Goal: Find specific page/section: Find specific page/section

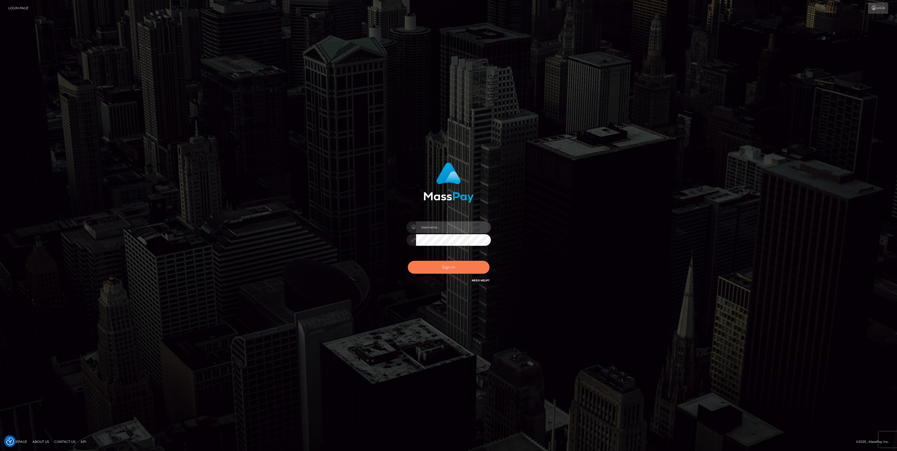
type input "bengreen"
click at [470, 269] on button "Sign in" at bounding box center [449, 267] width 82 height 13
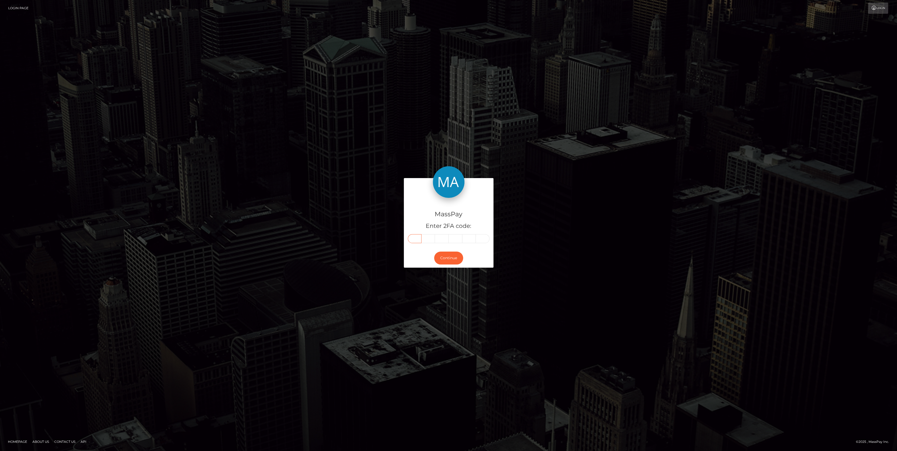
paste input "5"
type input "5"
type input "4"
type input "0"
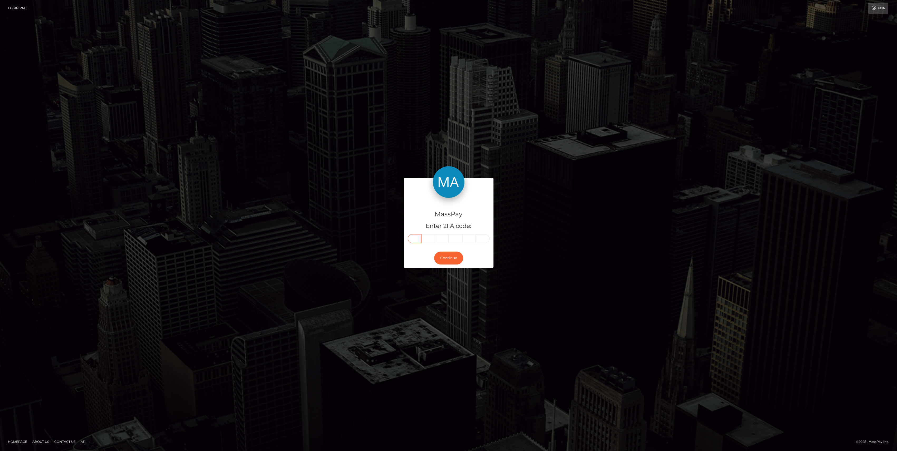
type input "0"
type input "2"
click at [449, 261] on button "Continue" at bounding box center [448, 258] width 29 height 13
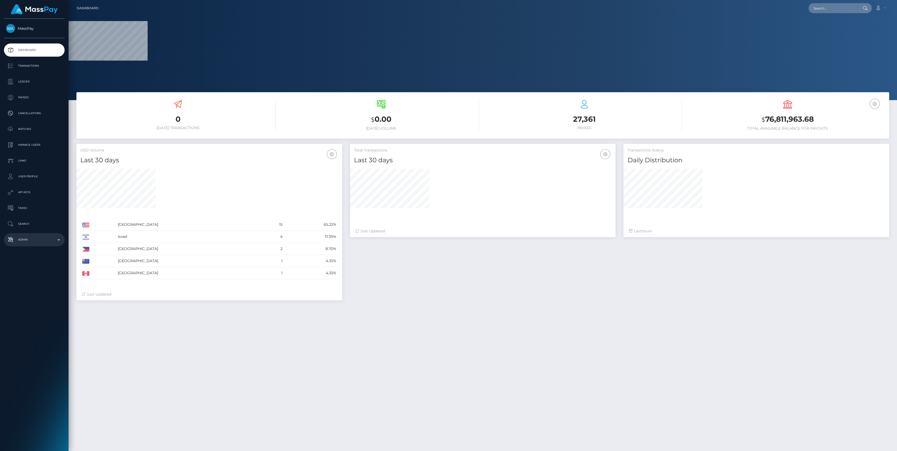
click at [44, 244] on p "Admin" at bounding box center [34, 240] width 56 height 8
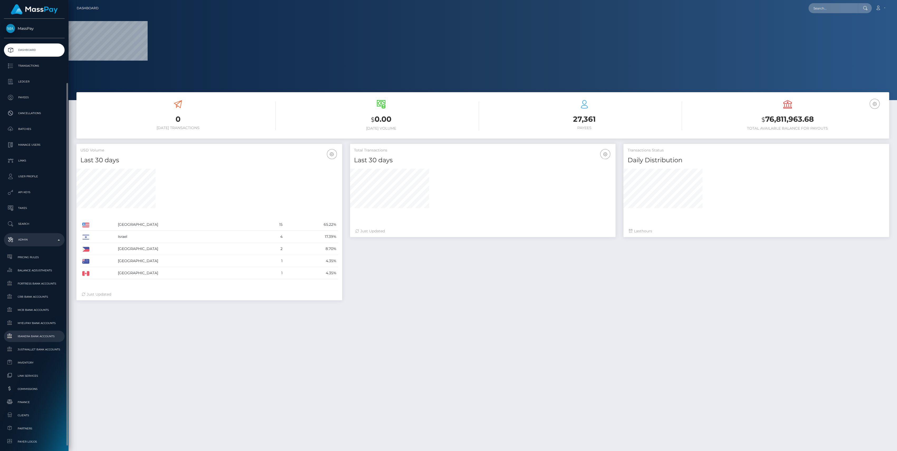
scroll to position [93, 0]
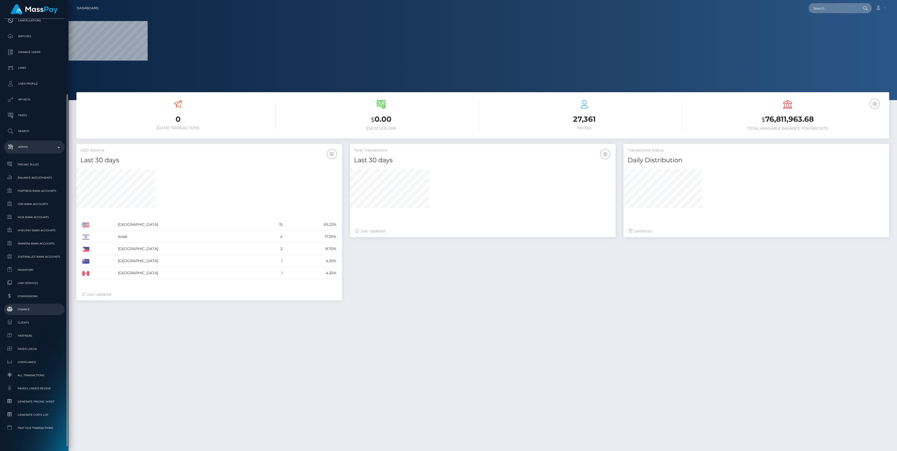
click at [36, 309] on span "Finance" at bounding box center [34, 310] width 56 height 6
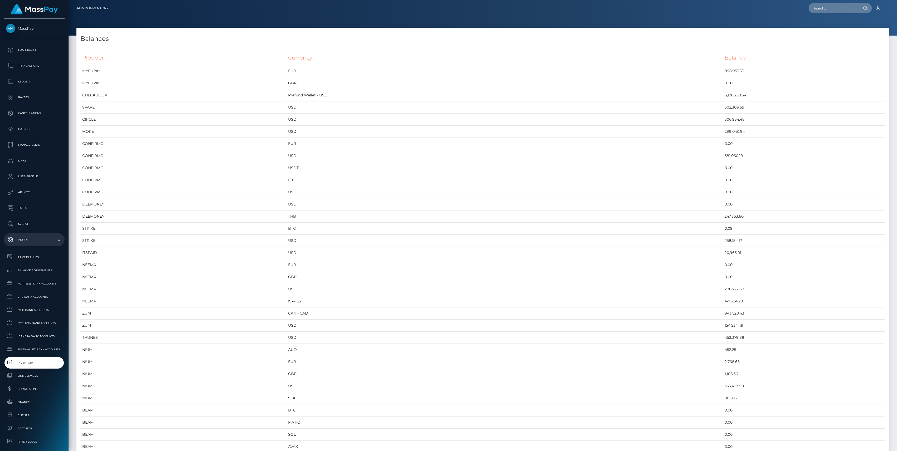
scroll to position [2616, 813]
click at [85, 56] on th "Provider" at bounding box center [183, 58] width 206 height 15
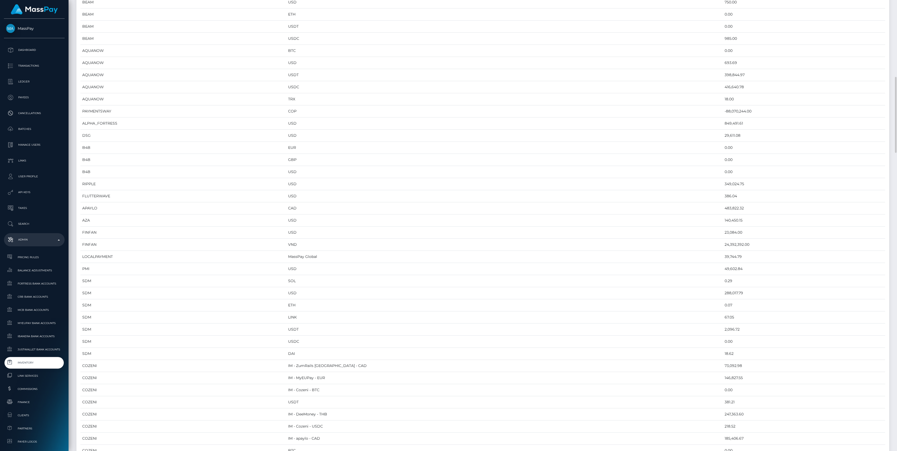
scroll to position [633, 0]
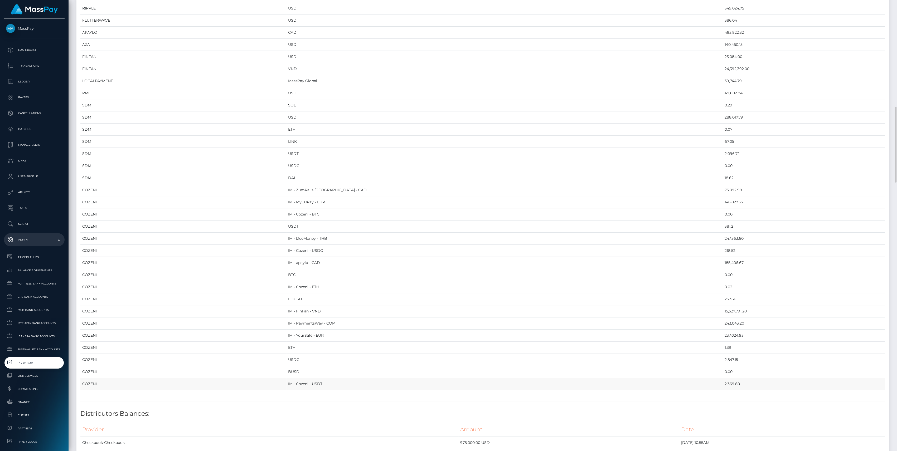
drag, startPoint x: 82, startPoint y: 57, endPoint x: 705, endPoint y: 379, distance: 701.1
copy table "Provider Currency Balance MYEUPAY EUR 898,953.33 MYEUPAY GBP 0.00 CHECKBOOK Pre…"
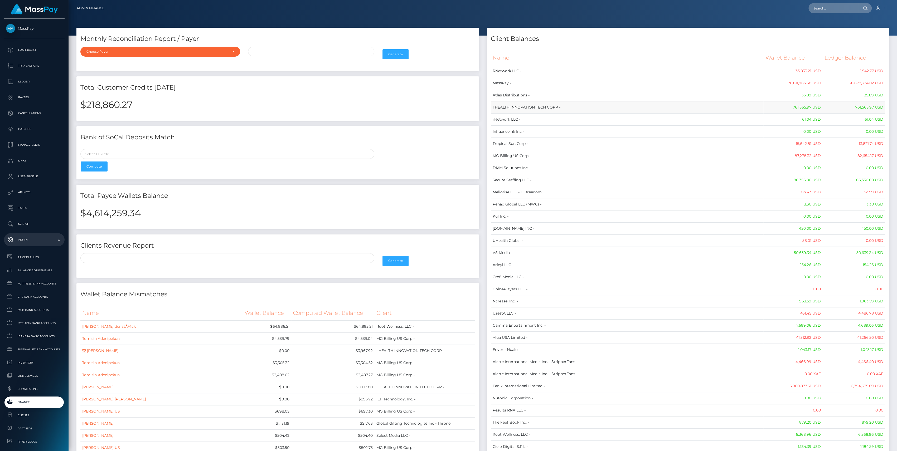
drag, startPoint x: 509, startPoint y: 61, endPoint x: 608, endPoint y: 112, distance: 110.6
drag, startPoint x: 608, startPoint y: 112, endPoint x: 495, endPoint y: 77, distance: 117.5
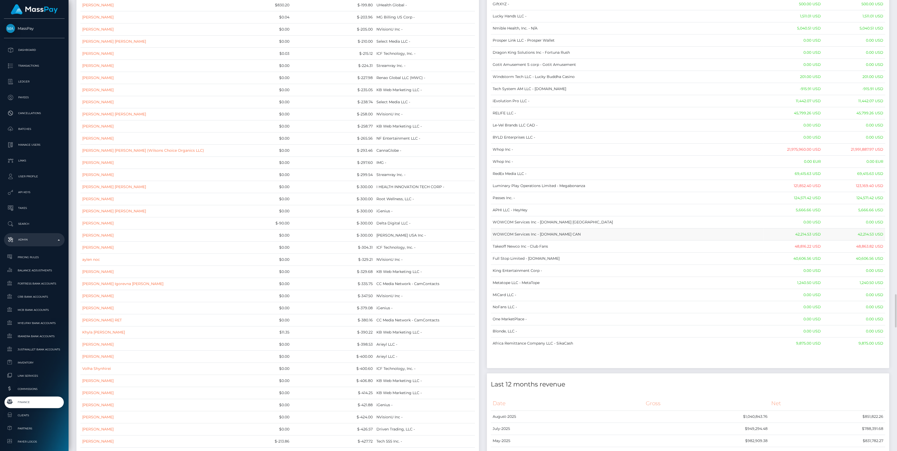
scroll to position [4008, 0]
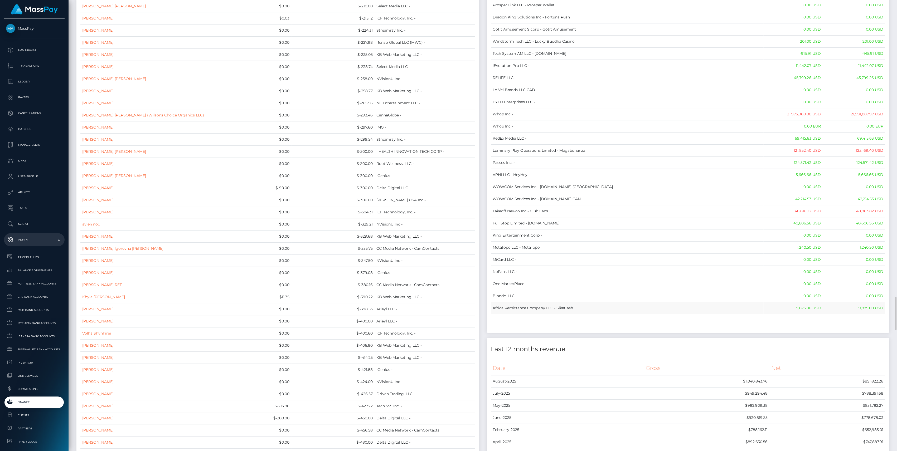
drag, startPoint x: 495, startPoint y: 60, endPoint x: 882, endPoint y: 298, distance: 454.9
copy table "Name Wallet Balance Ledger Balance RNetwork LLC - 33,033.21 USD 1,542.77 USD Ma…"
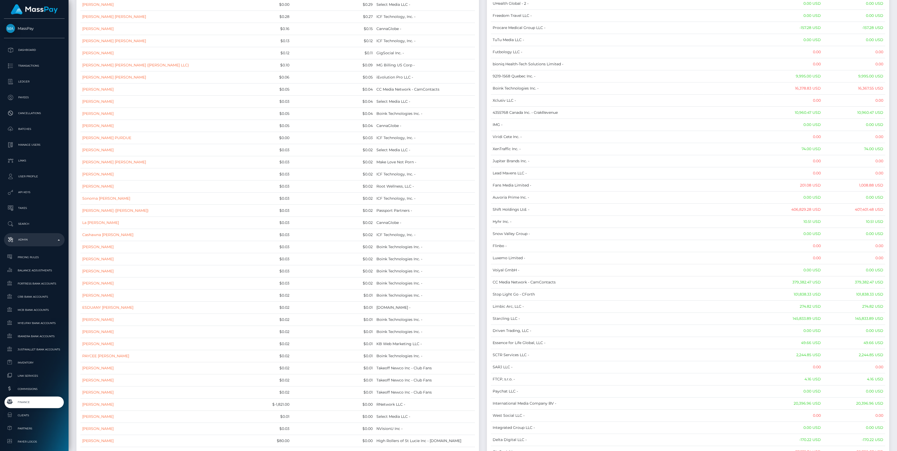
scroll to position [0, 0]
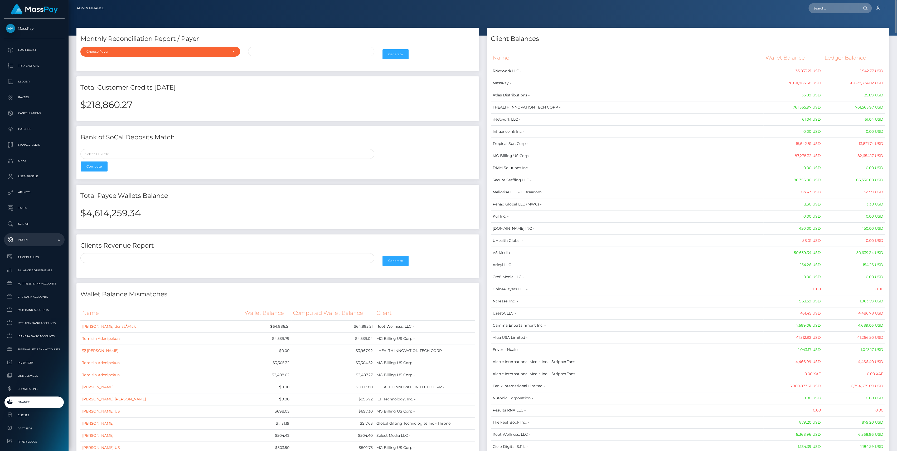
click at [114, 212] on h2 "$4,614,259.34" at bounding box center [277, 213] width 395 height 11
click at [115, 212] on h2 "$4,614,259.34" at bounding box center [277, 213] width 395 height 11
copy h2 "4,614,259.34"
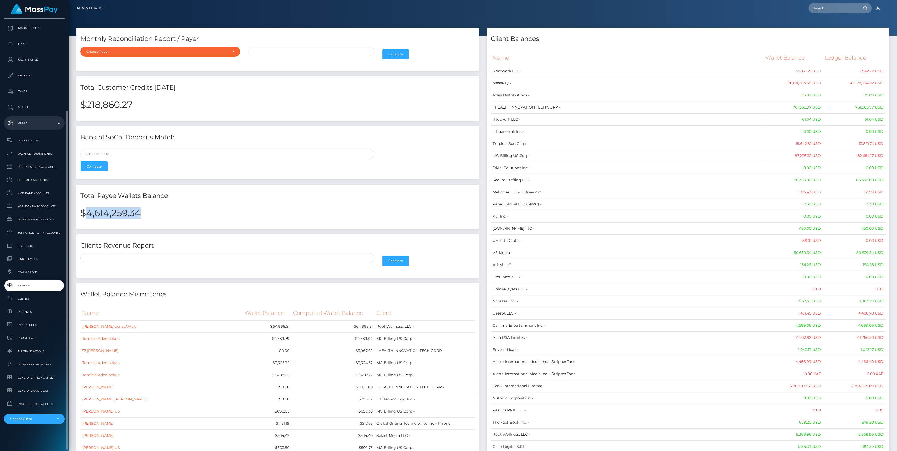
click at [23, 286] on span "Finance" at bounding box center [34, 286] width 56 height 6
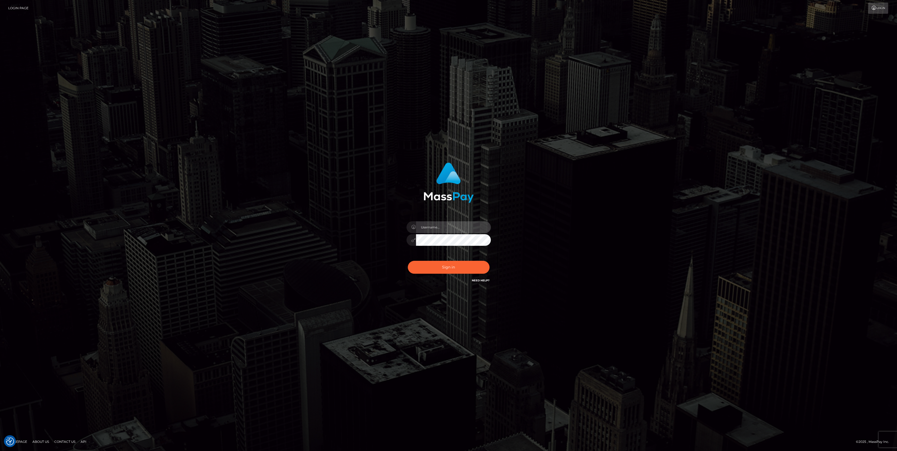
type input "bengreen"
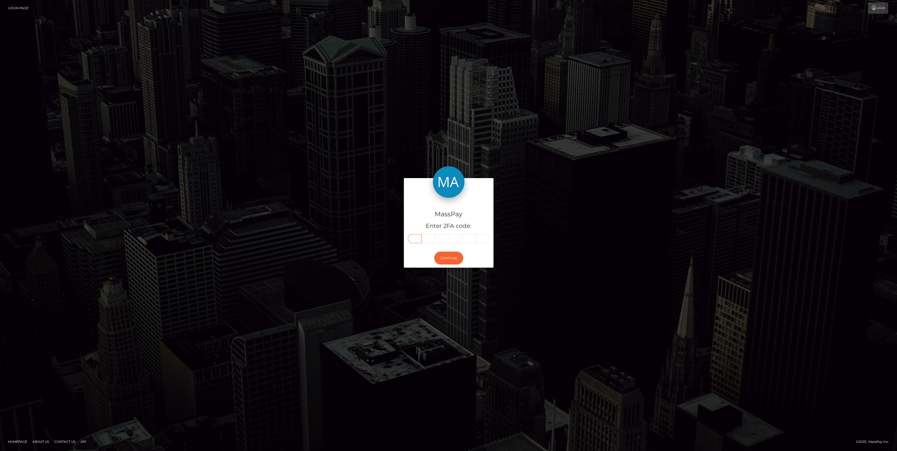
drag, startPoint x: 423, startPoint y: 240, endPoint x: 410, endPoint y: 243, distance: 13.5
drag, startPoint x: 410, startPoint y: 243, endPoint x: 652, endPoint y: 321, distance: 253.8
click at [652, 321] on div "MassPay Enter 2FA code: Continue Homepage" at bounding box center [448, 225] width 897 height 451
paste input "8"
type input "8"
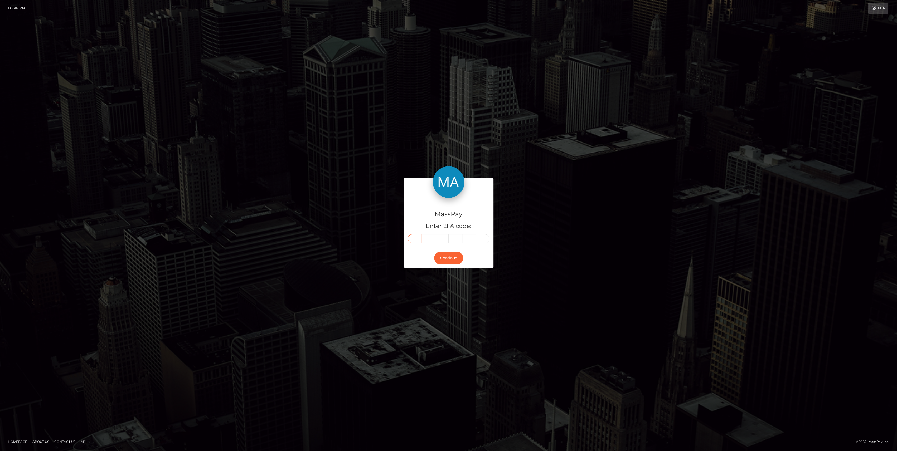
type input "6"
type input "0"
type input "6"
type input "0"
type input "2"
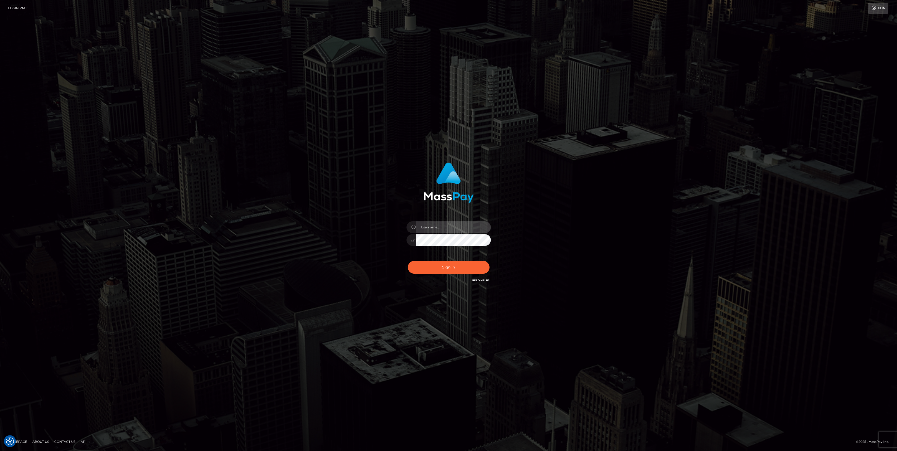
type input "bengreen"
click at [454, 266] on button "Sign in" at bounding box center [449, 267] width 82 height 13
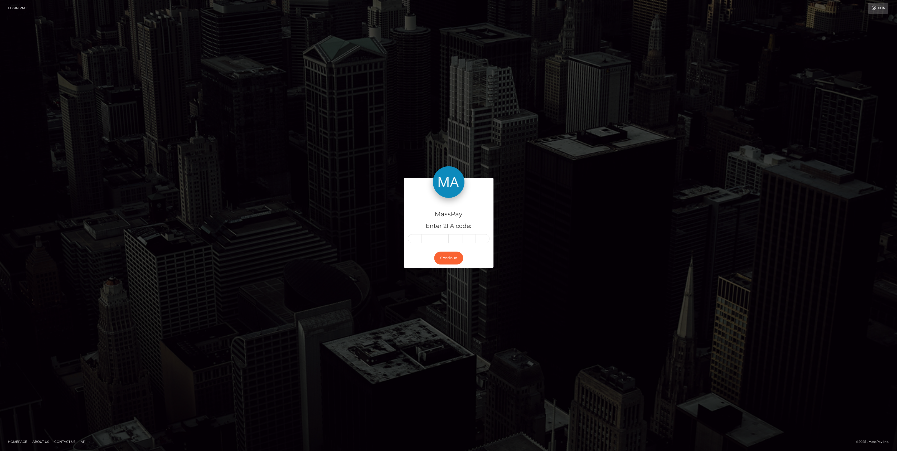
type input "8"
type input "6"
type input "0"
type input "6"
type input "0"
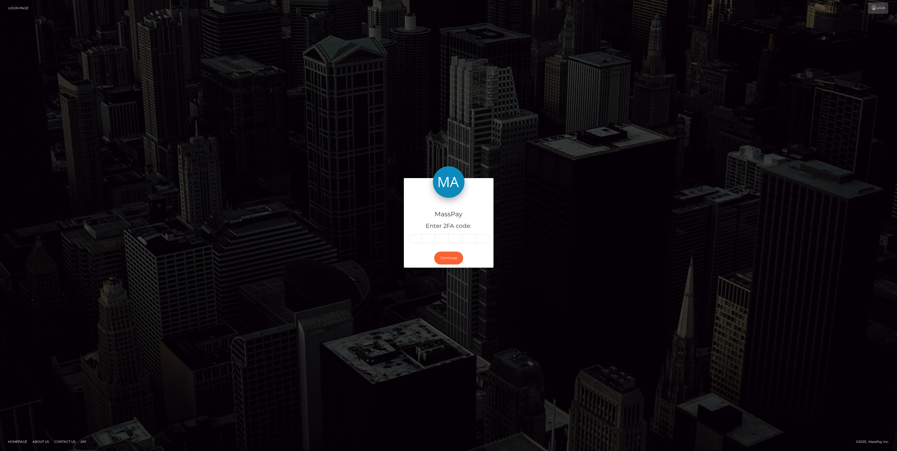
type input "2"
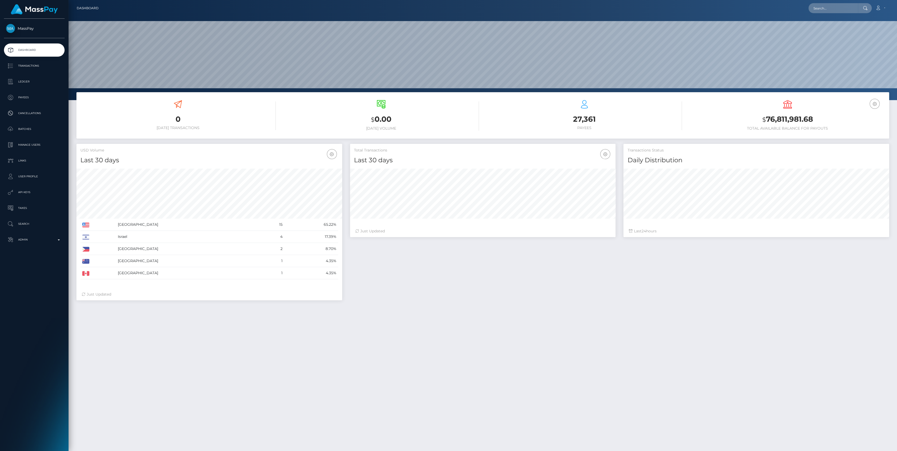
scroll to position [93, 266]
click at [42, 244] on link "Admin" at bounding box center [34, 239] width 61 height 13
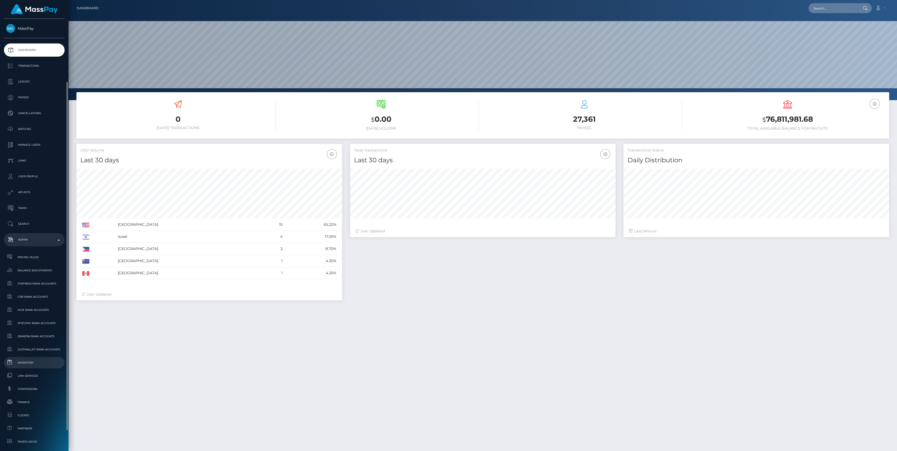
scroll to position [35, 0]
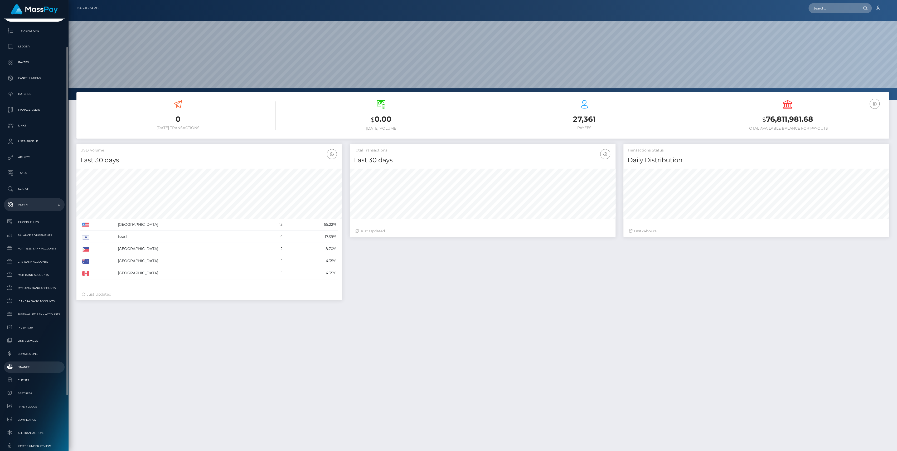
click at [45, 370] on span "Finance" at bounding box center [34, 367] width 56 height 6
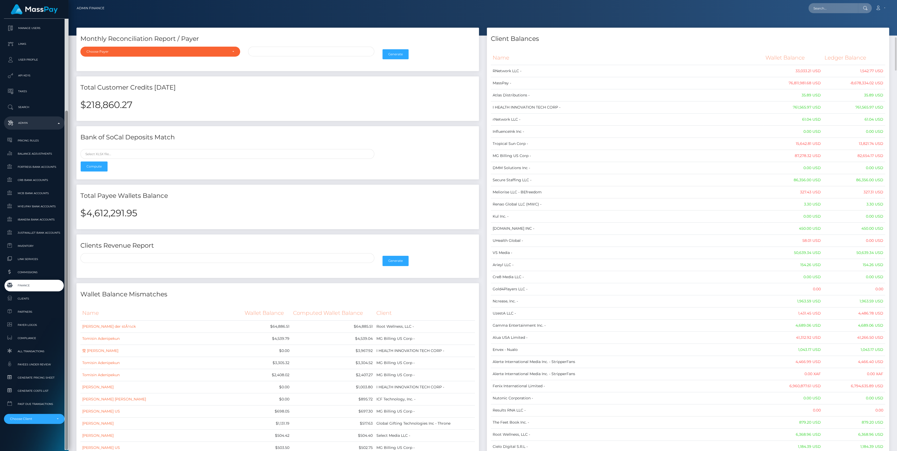
scroll to position [176, 0]
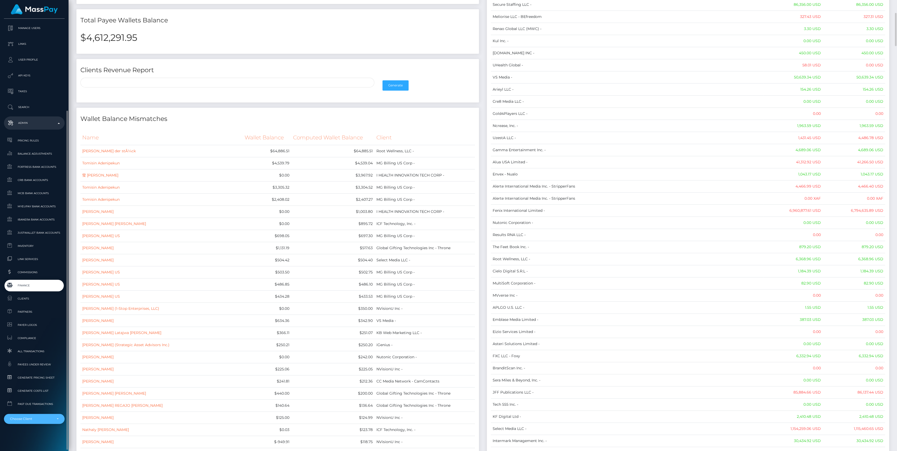
click at [46, 422] on div "Choose Client" at bounding box center [34, 419] width 61 height 10
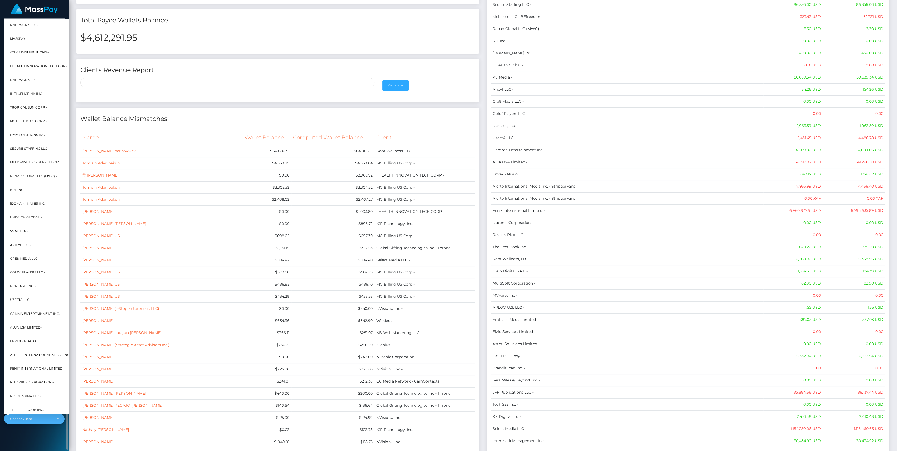
scroll to position [0, 6]
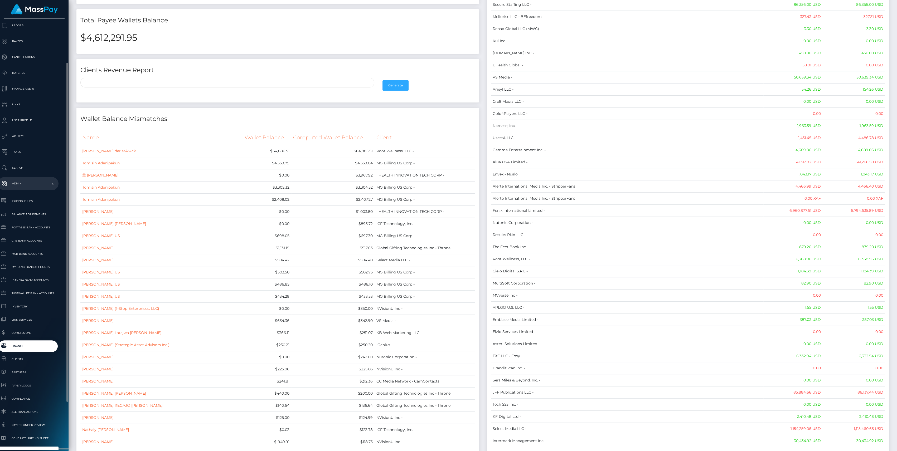
type input "selec"
select select "44"
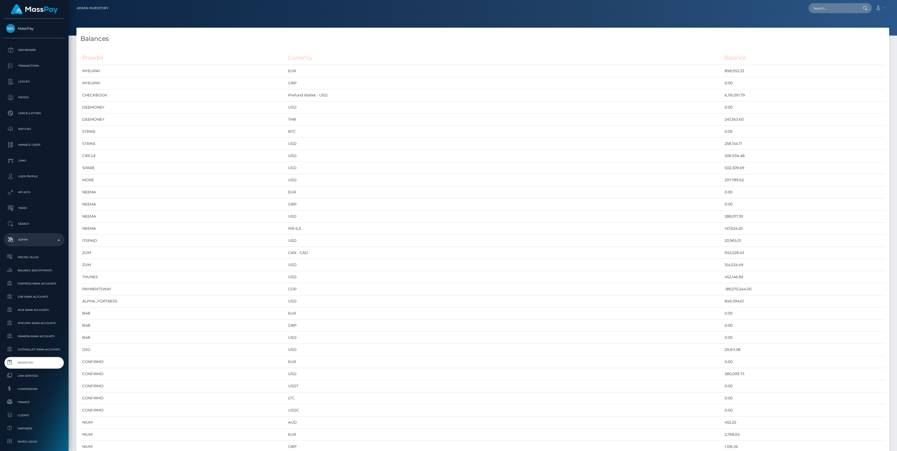
scroll to position [2616, 813]
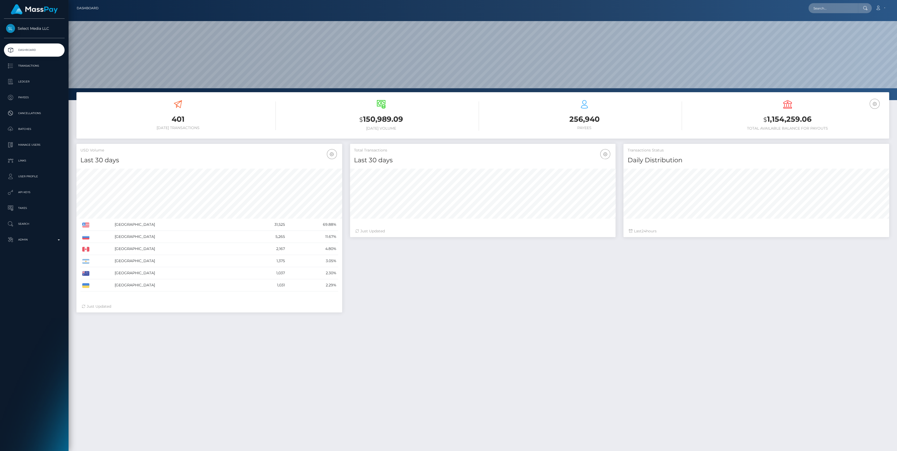
scroll to position [93, 266]
